Goal: Navigation & Orientation: Find specific page/section

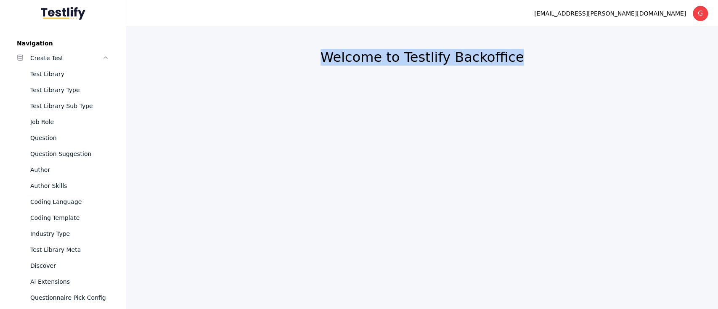
drag, startPoint x: 0, startPoint y: 0, endPoint x: 212, endPoint y: 119, distance: 243.4
click at [212, 119] on section "Welcome to Testlify Backoffice" at bounding box center [422, 168] width 592 height 282
click at [34, 76] on div "Test Library" at bounding box center [69, 74] width 79 height 10
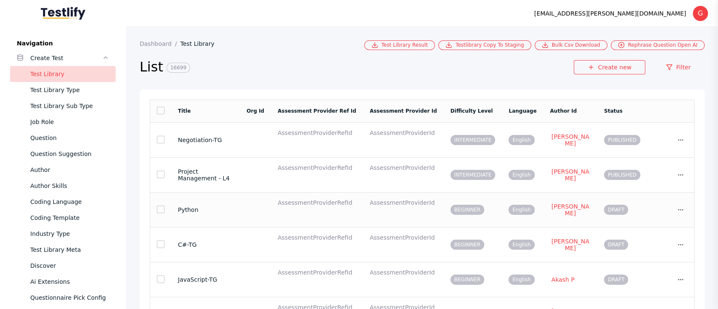
scroll to position [188, 0]
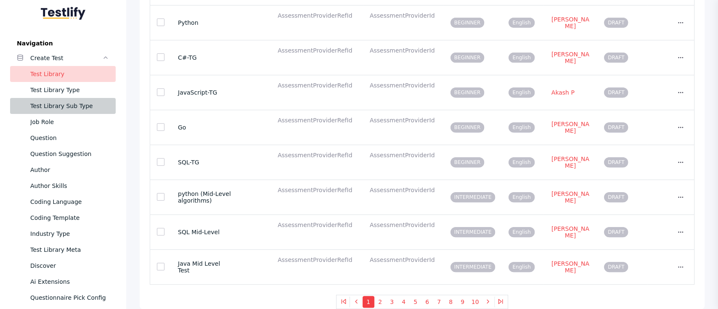
click at [54, 113] on link "Test Library Sub Type" at bounding box center [63, 106] width 106 height 16
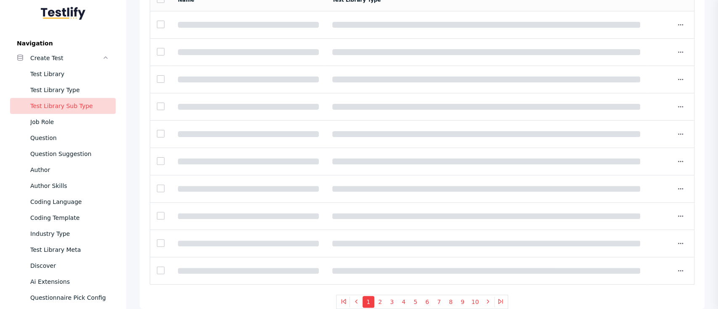
scroll to position [108, 0]
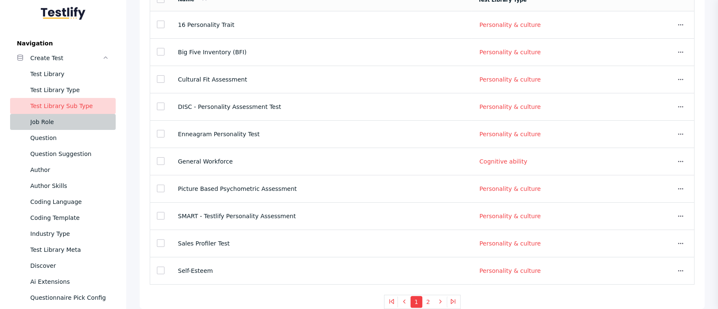
click at [58, 126] on div "Job Role" at bounding box center [69, 122] width 79 height 10
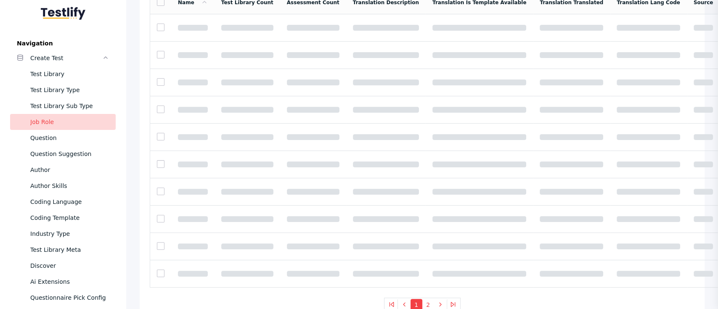
scroll to position [111, 0]
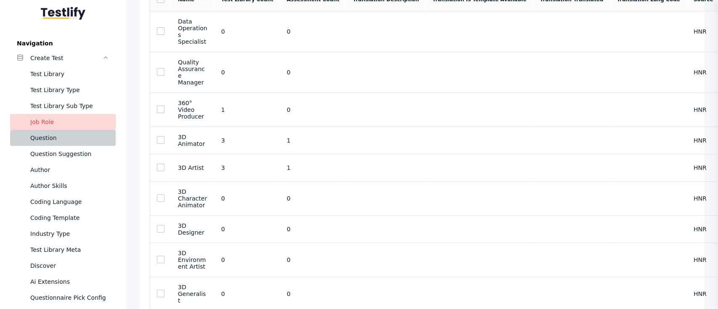
click at [58, 138] on div "Question" at bounding box center [69, 138] width 79 height 10
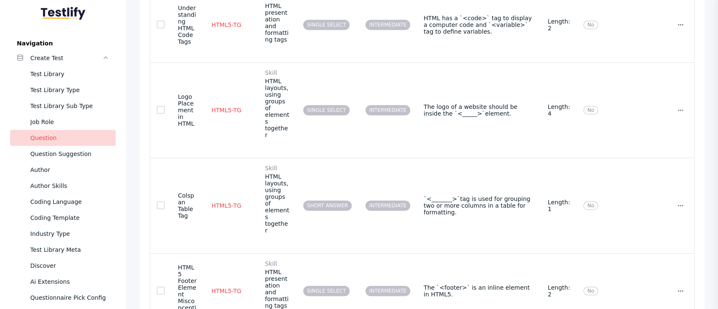
scroll to position [404, 0]
